Goal: Check status: Check status

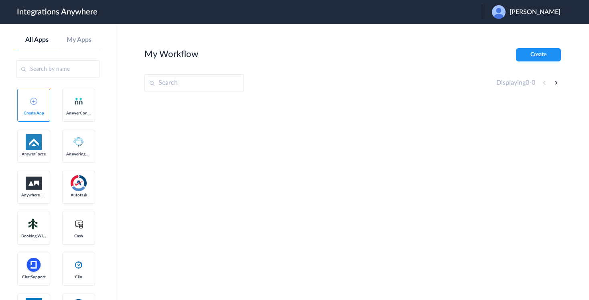
click at [81, 34] on aside "All Apps My Apps Create App AnswerConnect AnswerForce Answering Service Anywher…" at bounding box center [58, 162] width 116 height 276
click at [75, 45] on div "All Apps My Apps" at bounding box center [58, 43] width 84 height 14
click at [33, 40] on link "All Apps" at bounding box center [37, 40] width 42 height 8
click at [498, 9] on div "[PERSON_NAME]" at bounding box center [530, 12] width 77 height 14
click at [458, 10] on header "Integrations Anywhere Launch Account [PERSON_NAME] My Account Logout" at bounding box center [294, 12] width 589 height 24
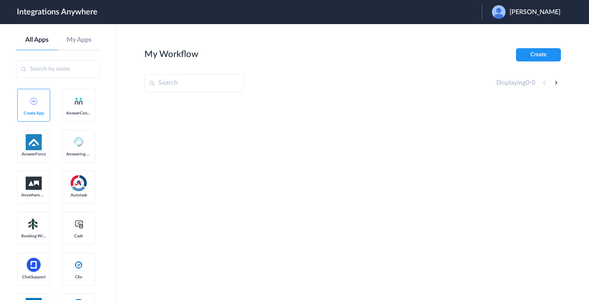
click at [509, 11] on span "[PERSON_NAME]" at bounding box center [534, 12] width 51 height 8
click at [488, 30] on link "Logout" at bounding box center [496, 33] width 17 height 6
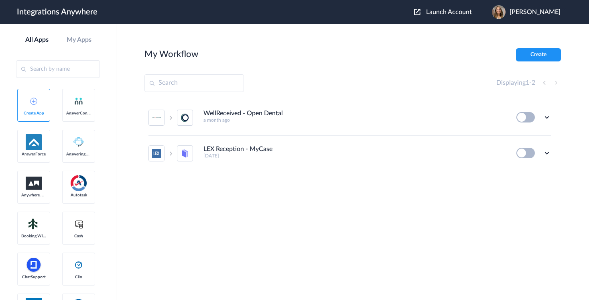
click at [448, 11] on span "Launch Account" at bounding box center [449, 12] width 46 height 6
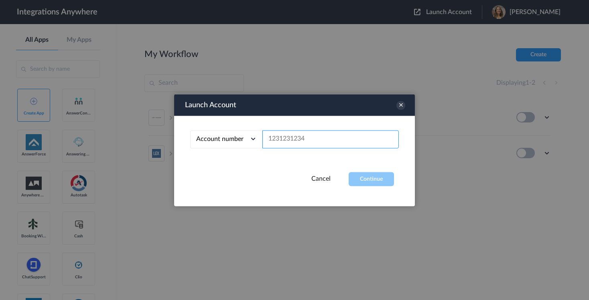
click at [306, 139] on input "text" at bounding box center [330, 139] width 136 height 18
paste input "9107010915"
type input "9107010915"
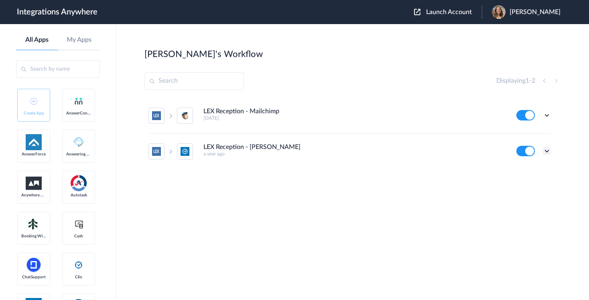
click at [548, 150] on icon at bounding box center [547, 151] width 8 height 8
click at [526, 184] on link "Task history" at bounding box center [523, 184] width 38 height 6
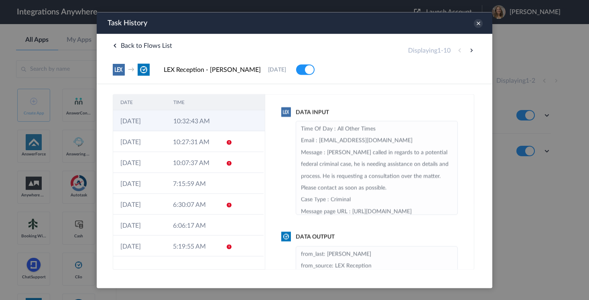
click at [196, 123] on td "10:32:43 AM" at bounding box center [192, 120] width 53 height 21
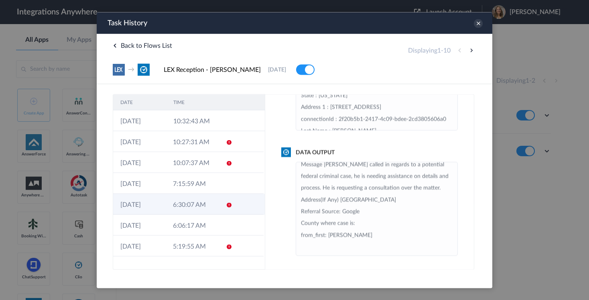
scroll to position [55, 0]
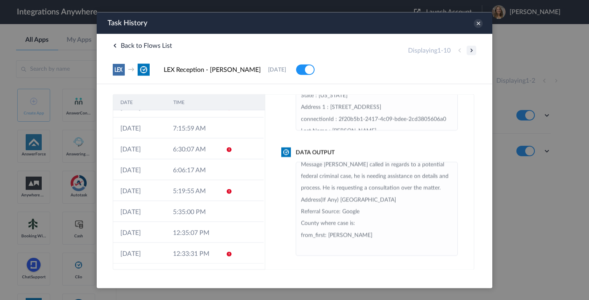
click at [470, 51] on button at bounding box center [471, 50] width 10 height 10
click at [478, 23] on icon at bounding box center [478, 23] width 9 height 9
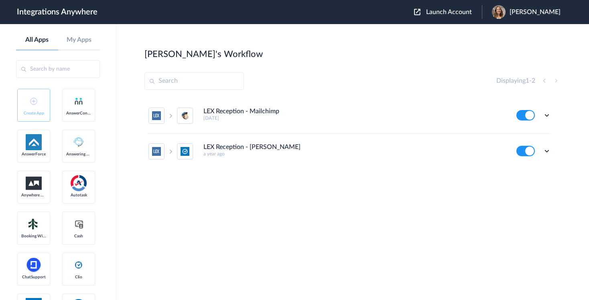
click at [463, 11] on span "Launch Account" at bounding box center [449, 12] width 46 height 6
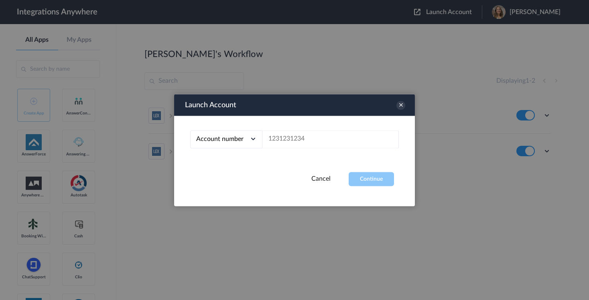
click at [316, 181] on link "Cancel" at bounding box center [320, 178] width 19 height 6
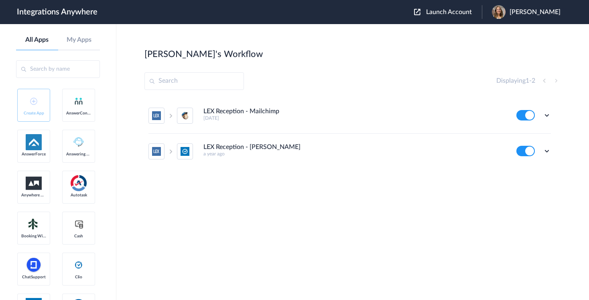
click at [458, 12] on span "Launch Account" at bounding box center [449, 12] width 46 height 6
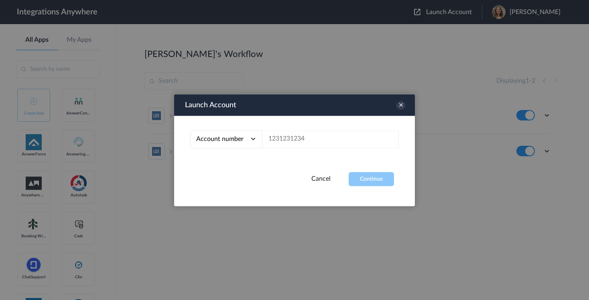
click at [458, 12] on div at bounding box center [294, 150] width 589 height 300
